Goal: Find specific page/section: Find specific page/section

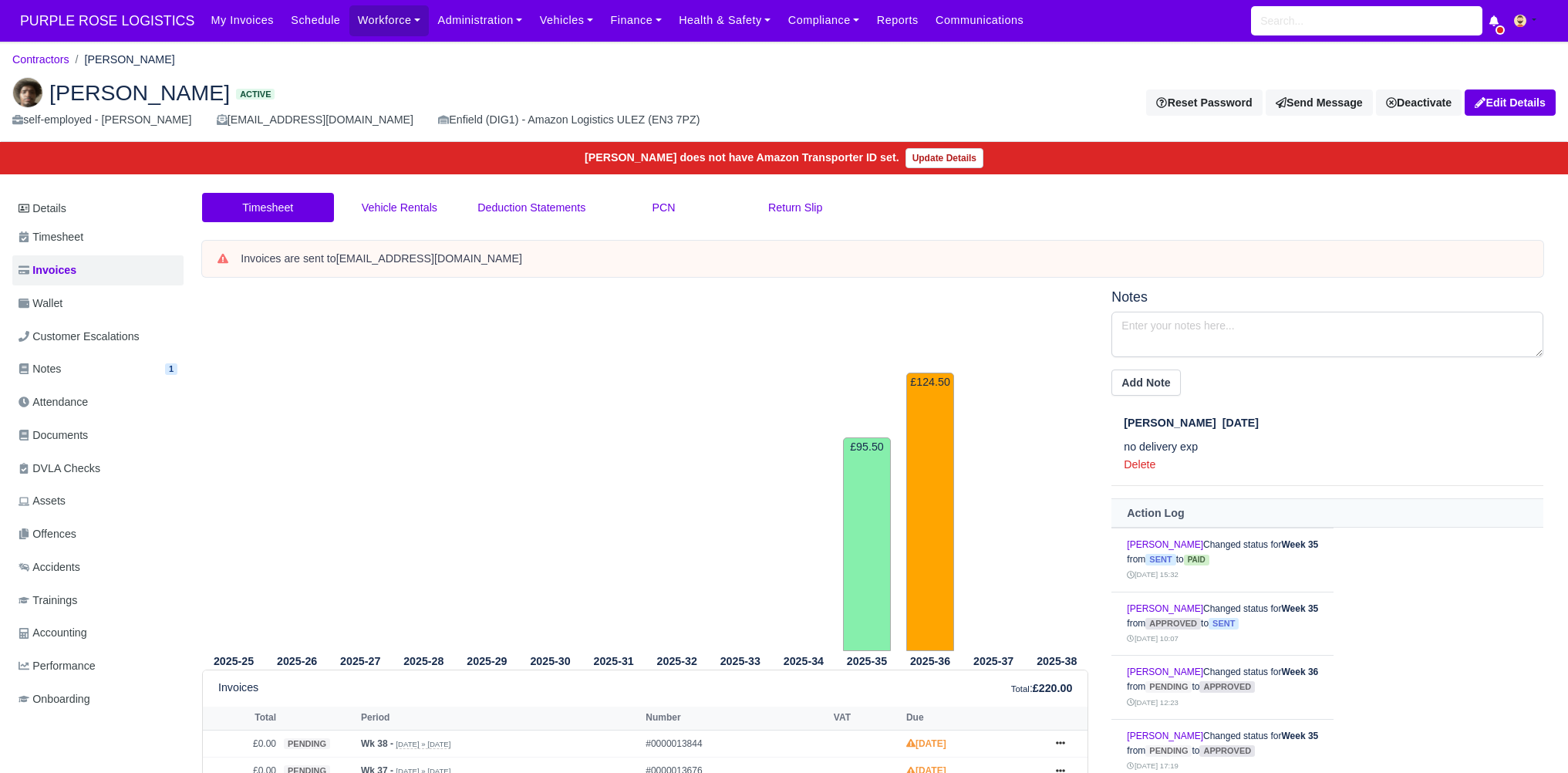
scroll to position [168, 0]
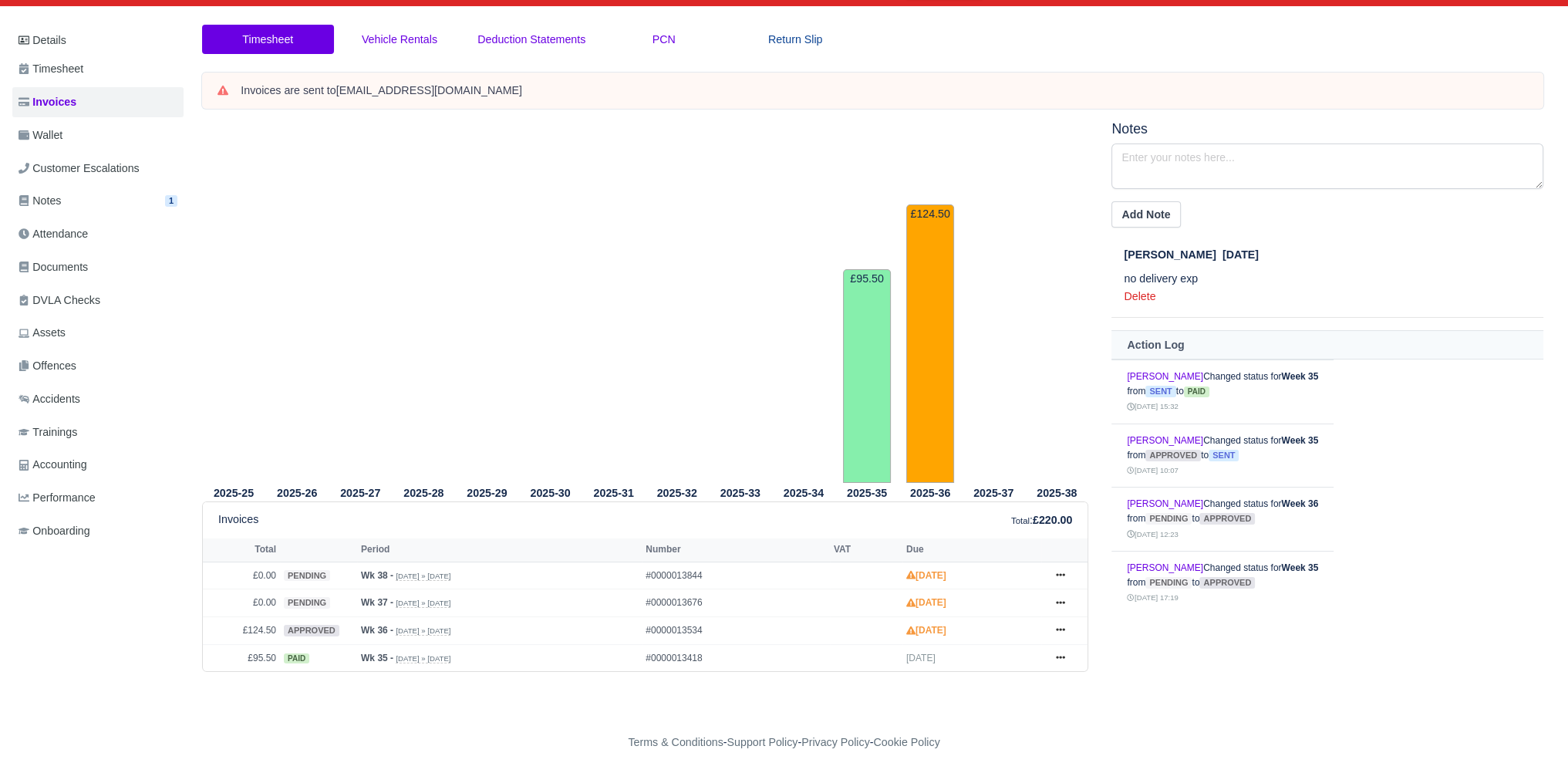
click at [839, 31] on link "Return Slip" at bounding box center [794, 40] width 131 height 30
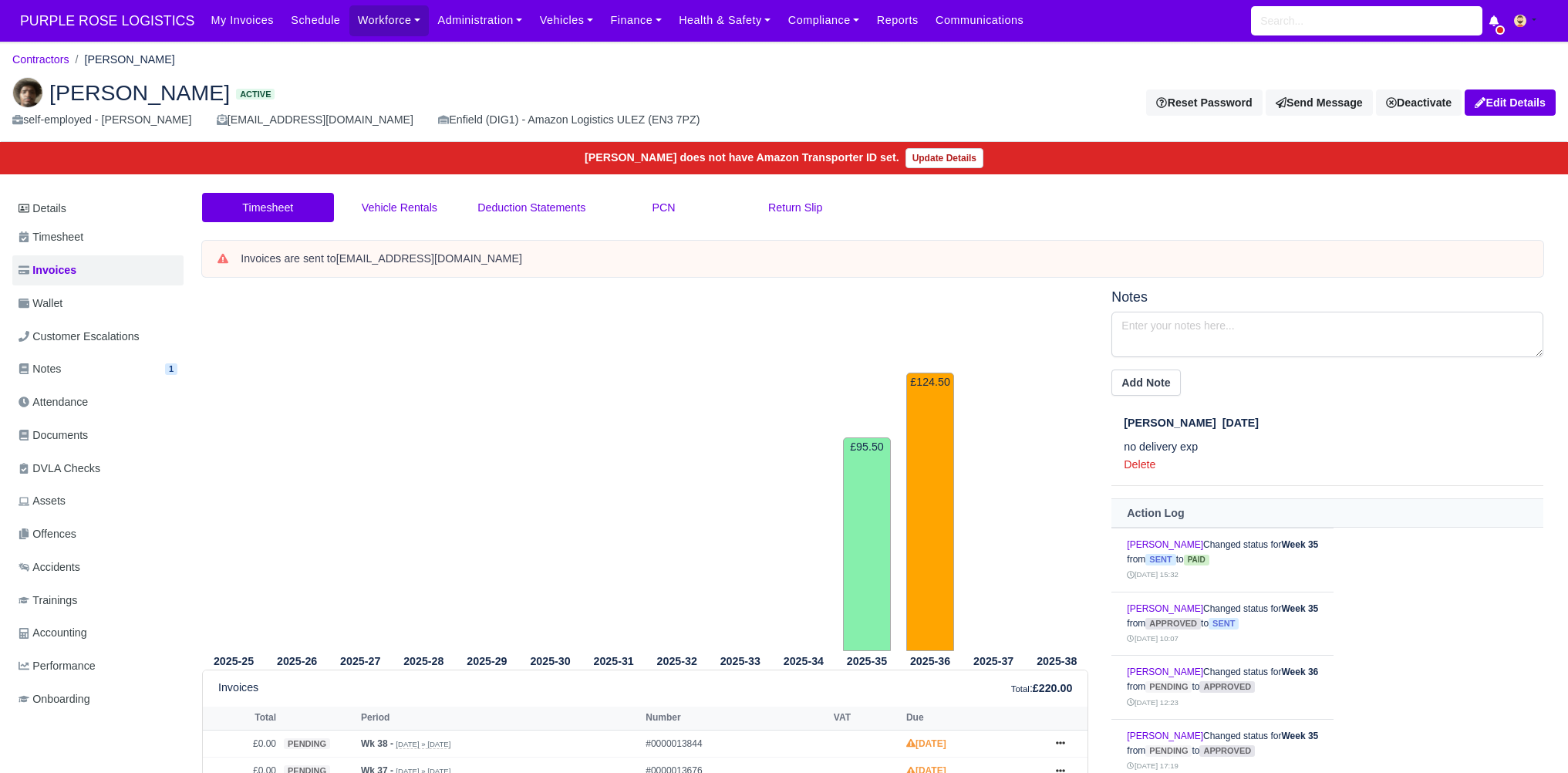
scroll to position [168, 0]
